Goal: Find specific page/section: Find specific page/section

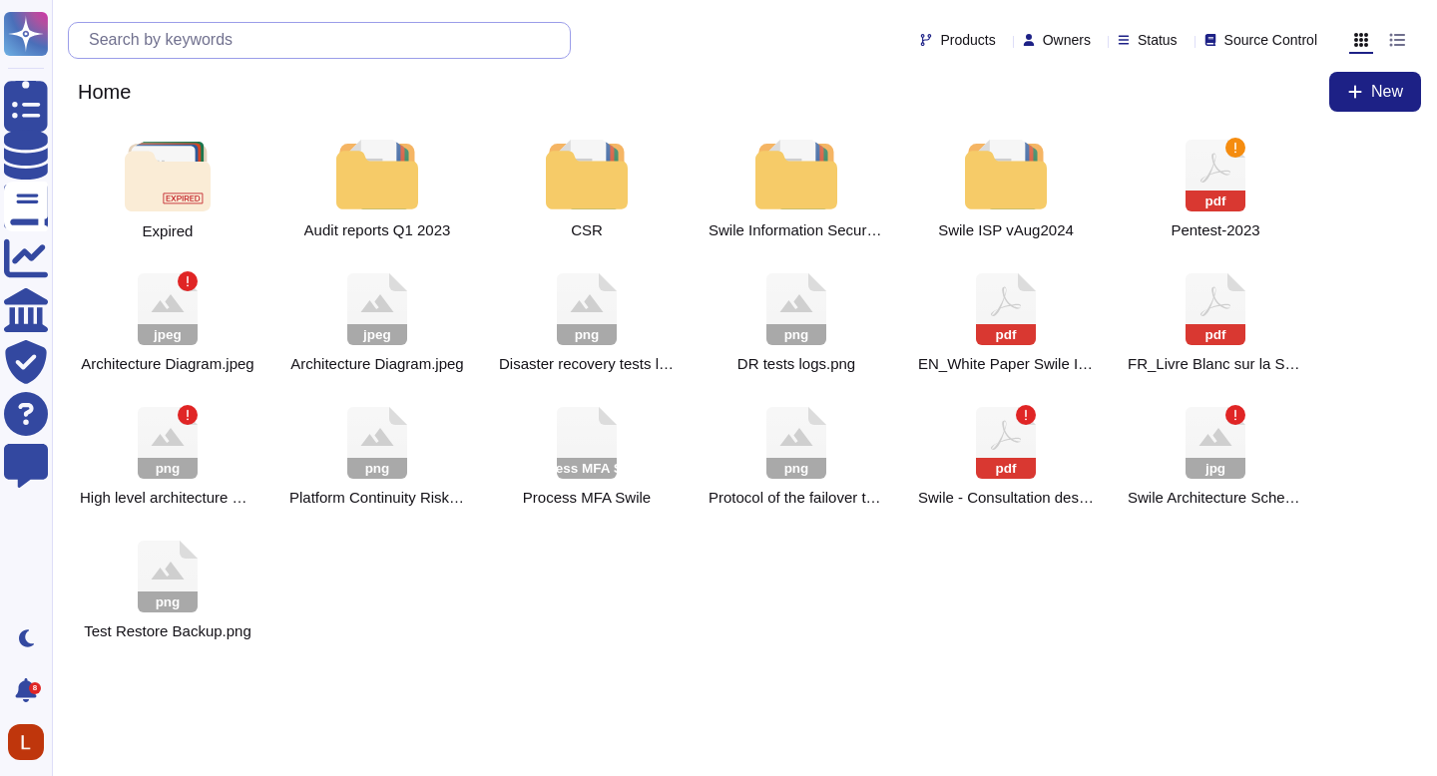
click at [411, 40] on input "text" at bounding box center [324, 40] width 491 height 35
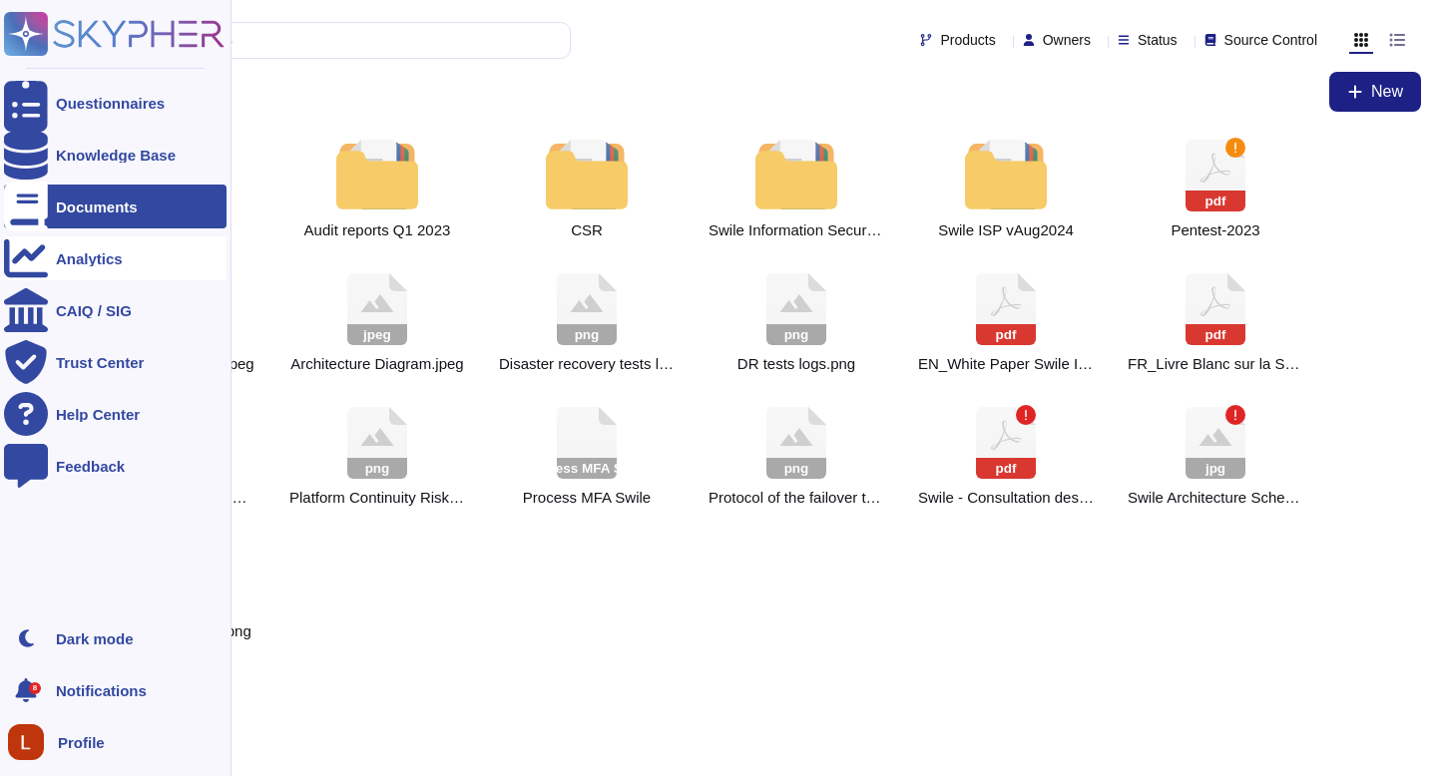
click at [82, 256] on div "Analytics" at bounding box center [89, 258] width 67 height 15
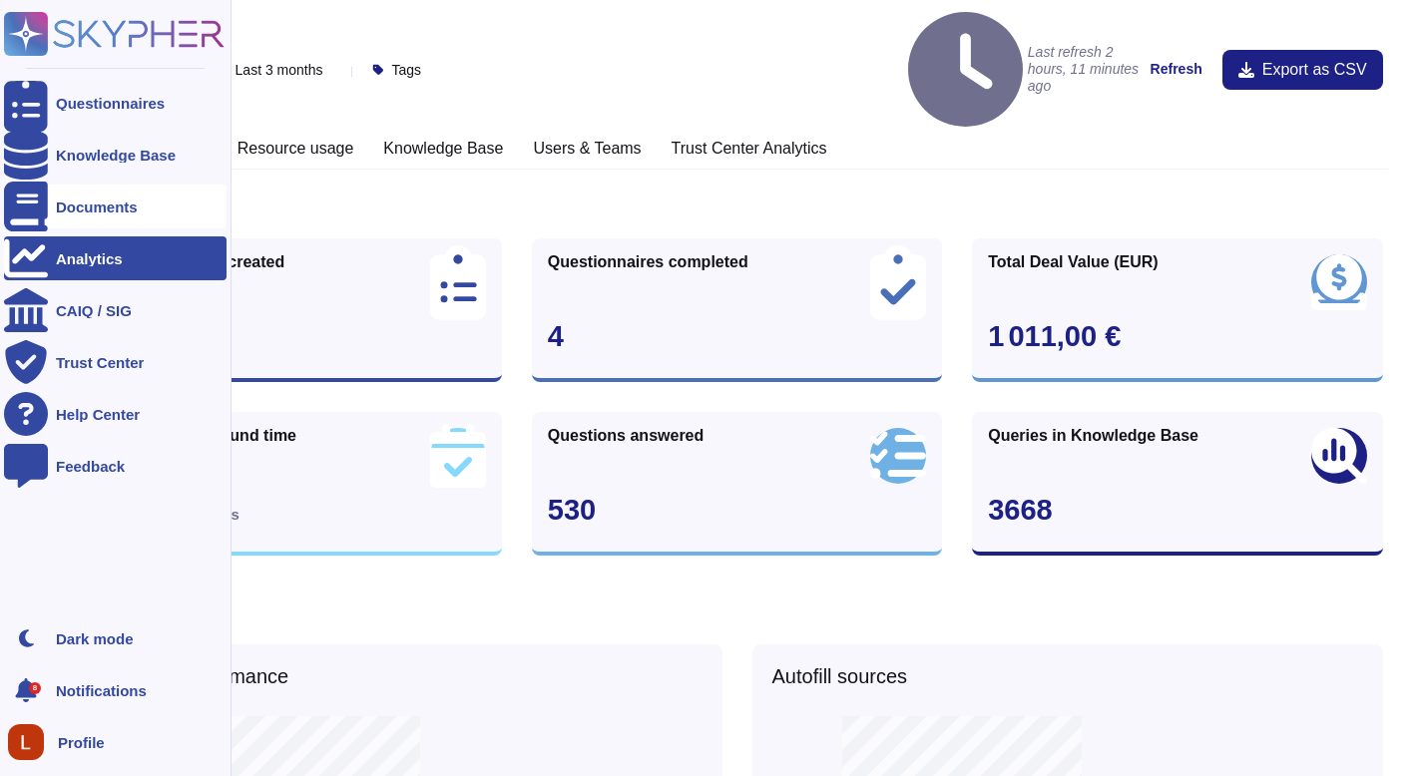
click at [74, 209] on div "Documents" at bounding box center [97, 207] width 82 height 15
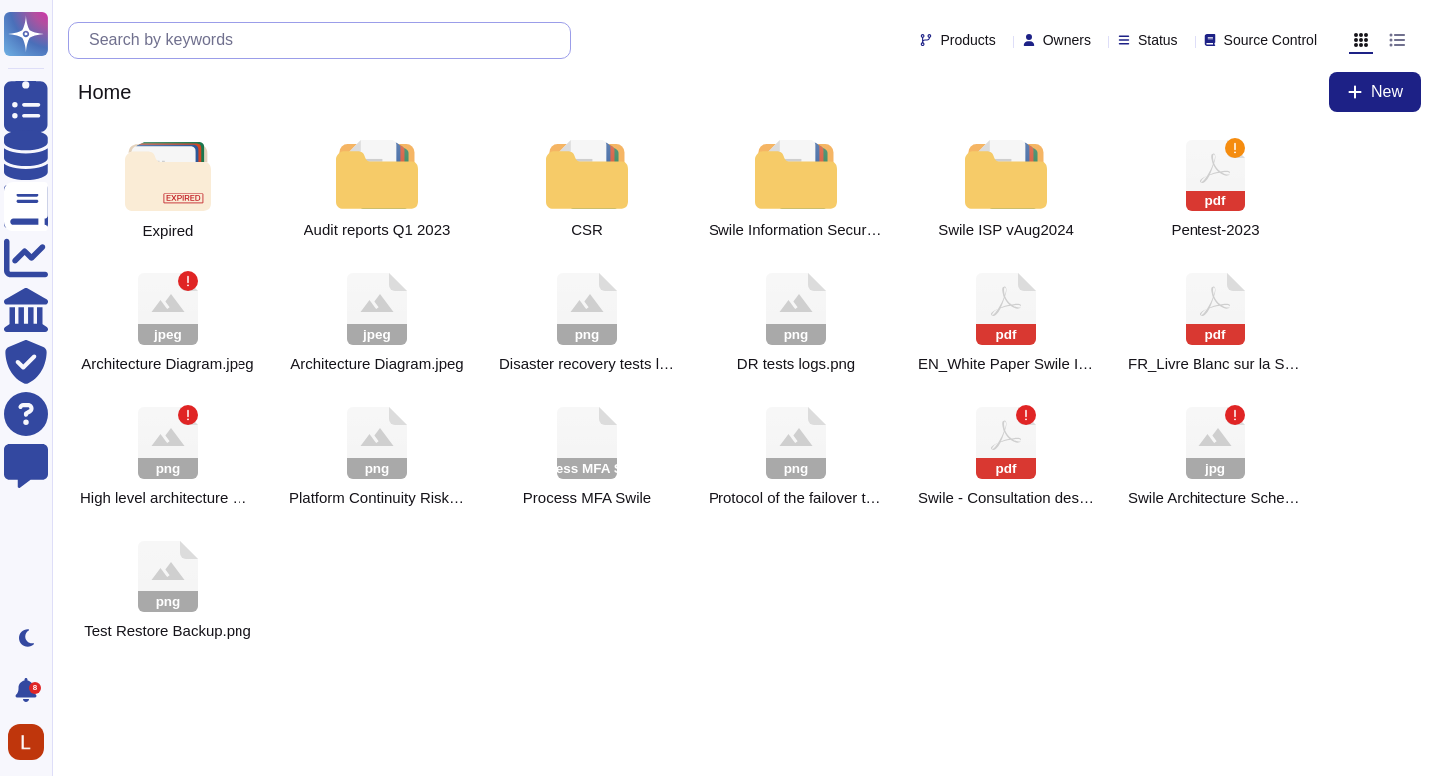
click at [343, 49] on input "text" at bounding box center [324, 40] width 491 height 35
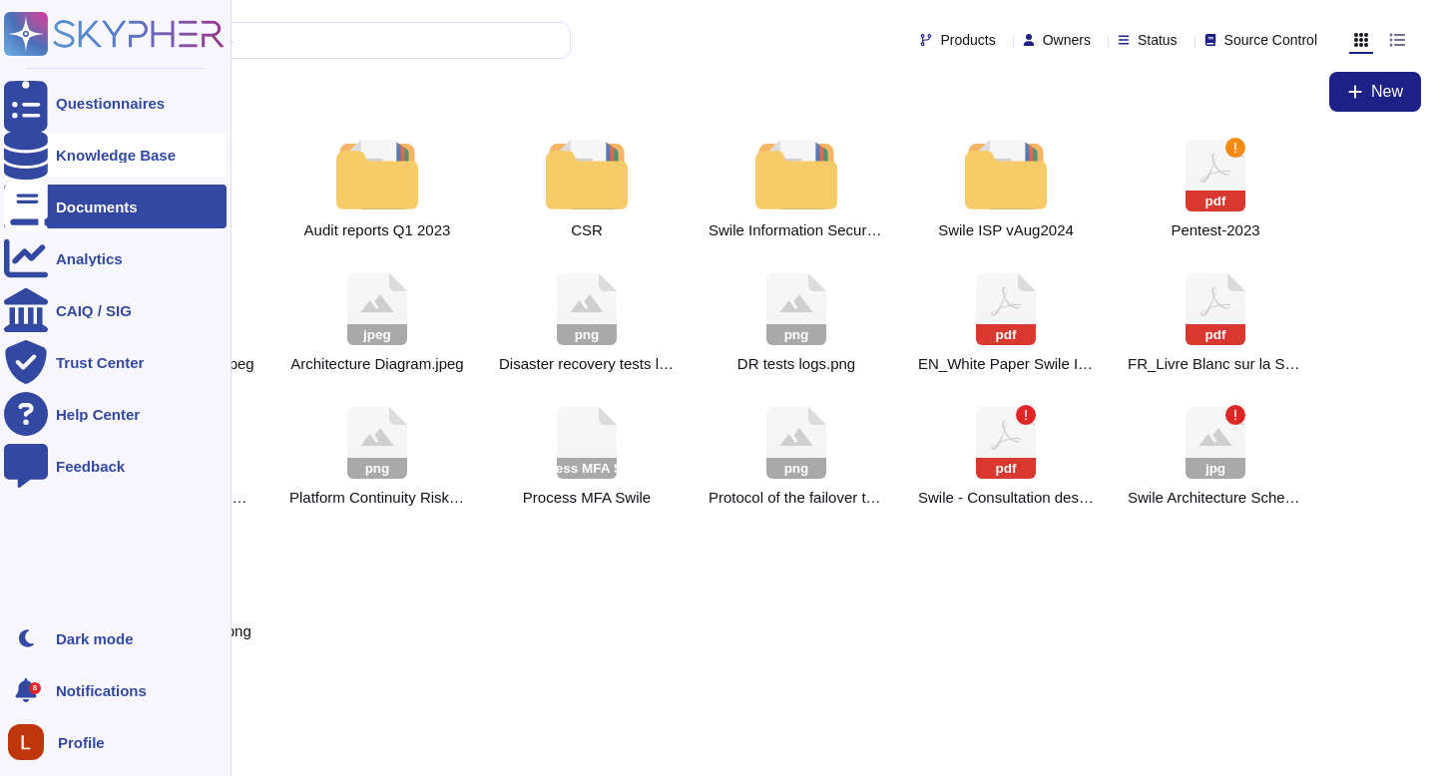
click at [45, 164] on div at bounding box center [26, 155] width 44 height 44
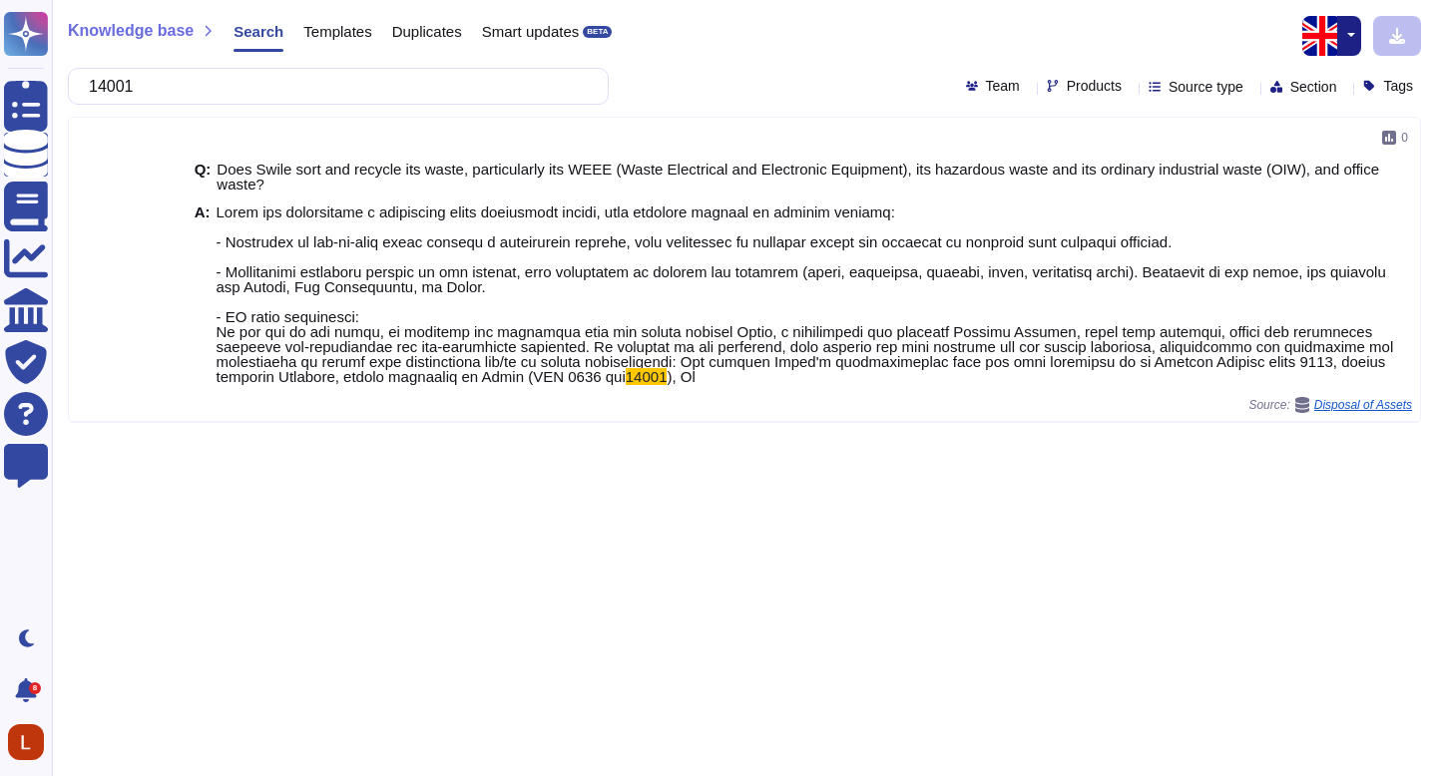
type input "14001"
